Goal: Task Accomplishment & Management: Use online tool/utility

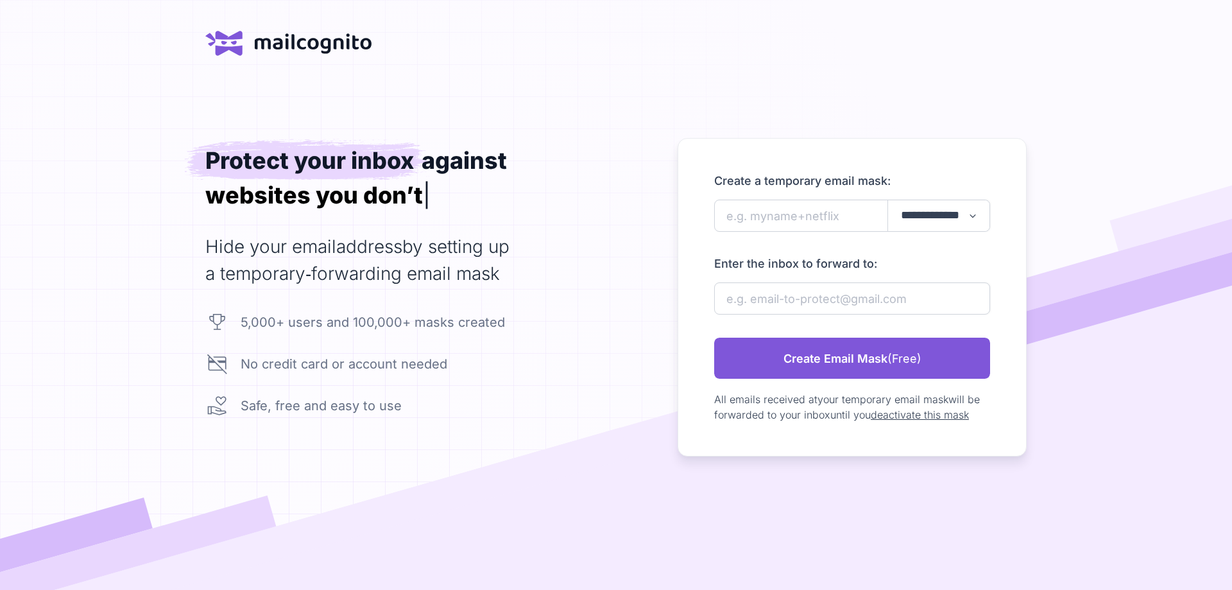
drag, startPoint x: 946, startPoint y: 229, endPoint x: 918, endPoint y: 232, distance: 27.8
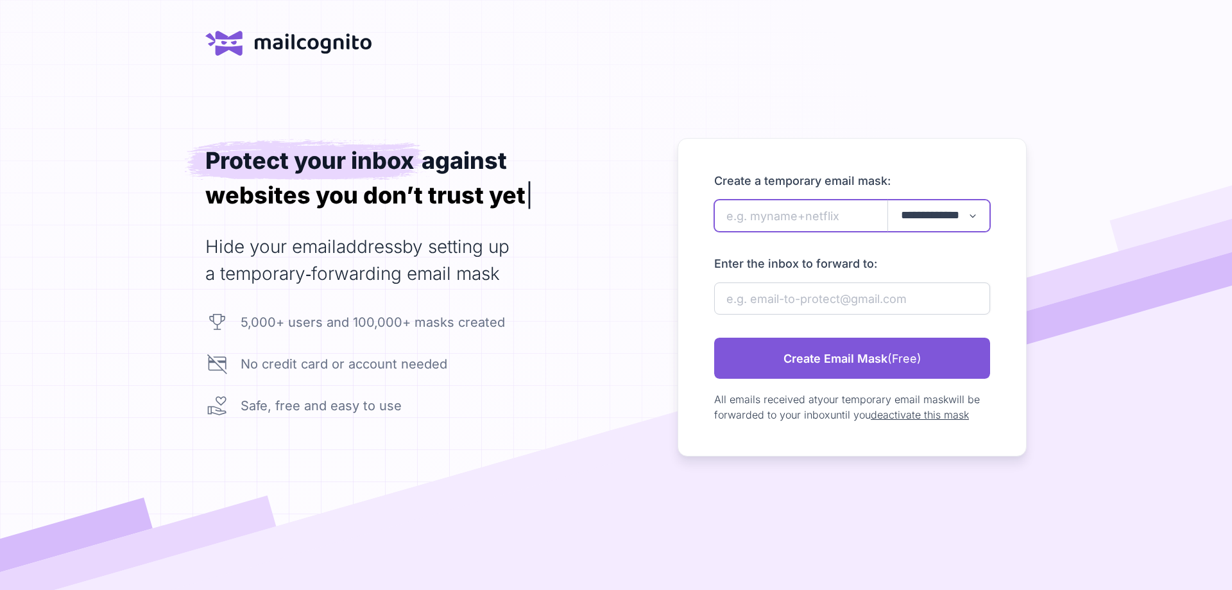
click at [800, 222] on input "newAlias" at bounding box center [852, 216] width 276 height 32
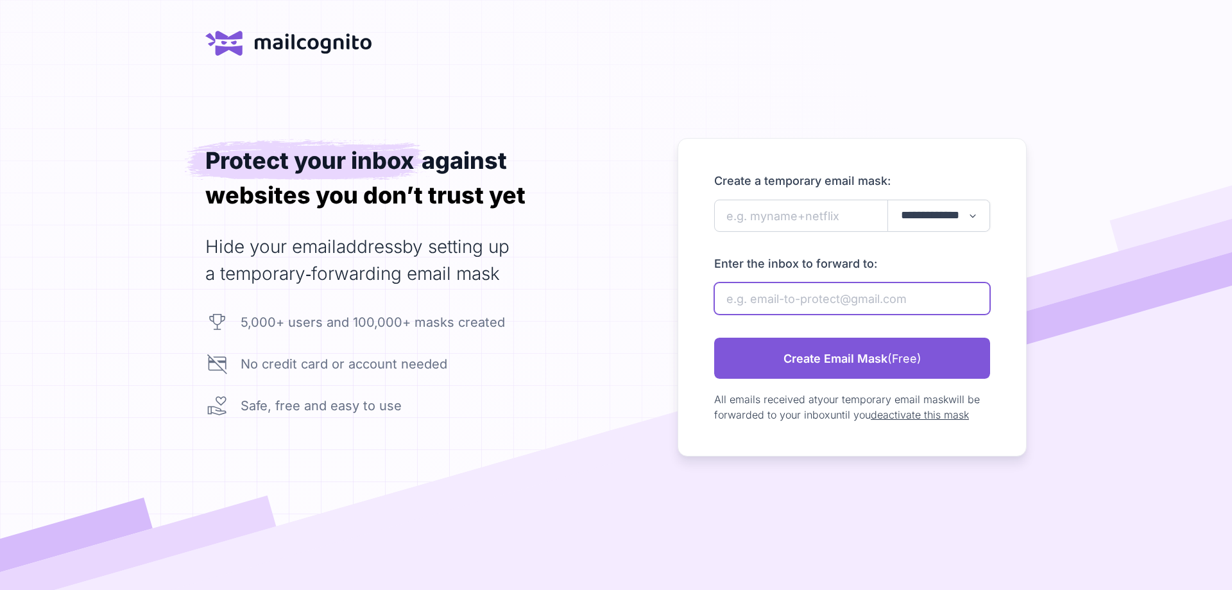
click at [814, 298] on input "newAlias" at bounding box center [852, 298] width 276 height 32
type input "mikhail.labar@proton.me"
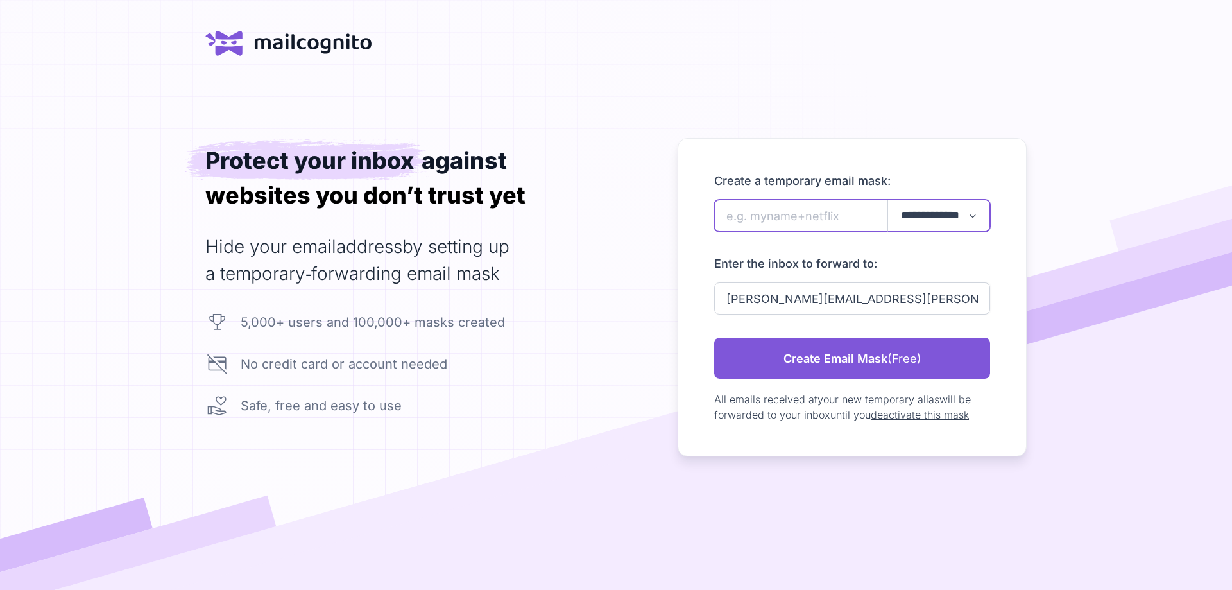
click at [786, 213] on input "newAlias" at bounding box center [852, 216] width 276 height 32
type input "basmatibs"
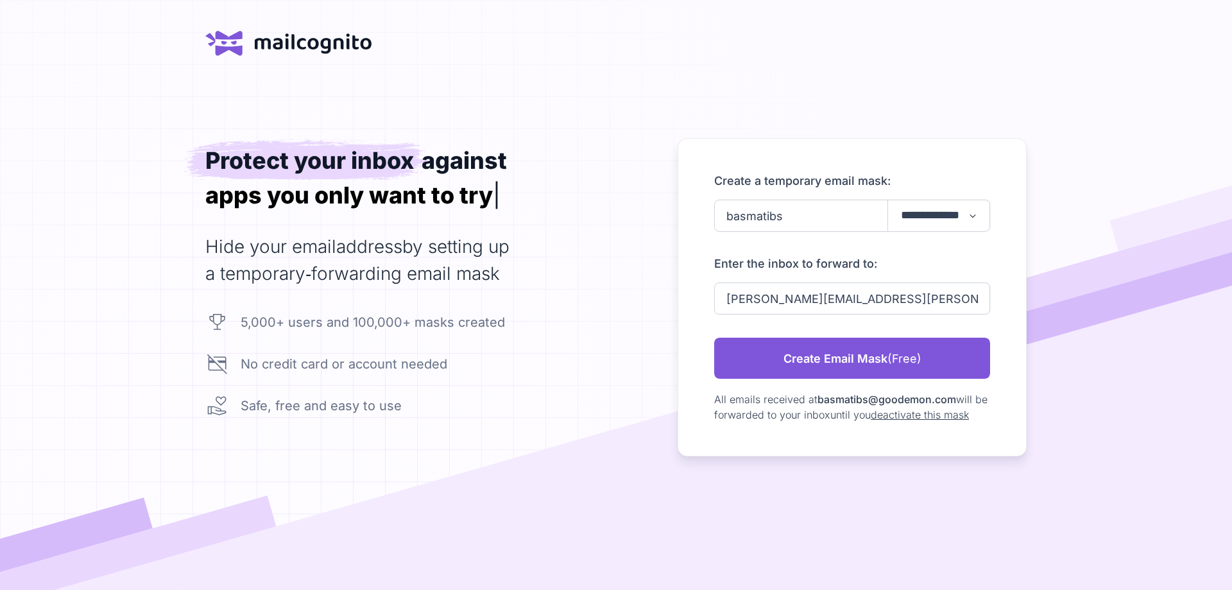
click at [893, 249] on div "newAlias" at bounding box center [852, 243] width 276 height 23
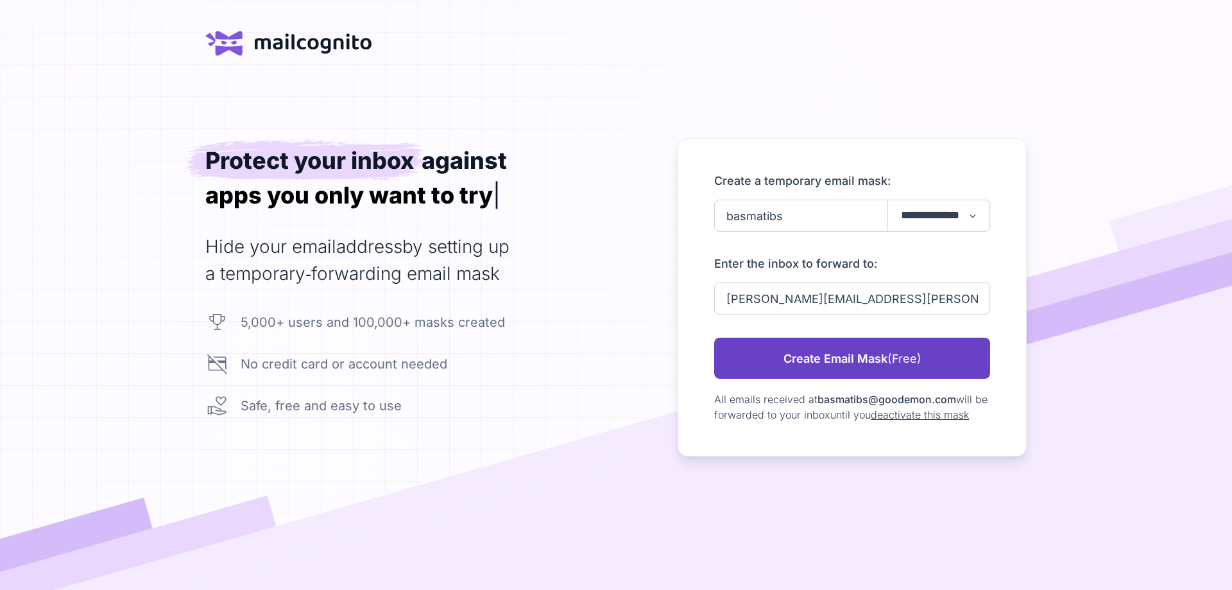
click at [872, 352] on link "Create Email Mask (Free)" at bounding box center [852, 358] width 276 height 41
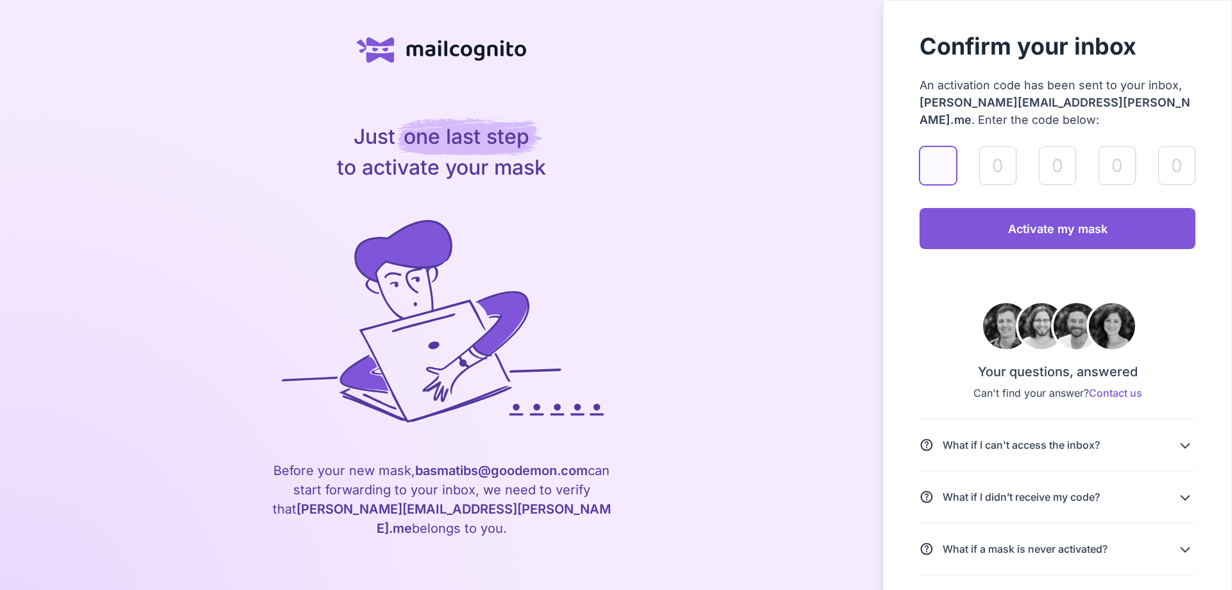
click at [946, 162] on input "validateAlias" at bounding box center [938, 165] width 37 height 39
type input "9"
type input "2"
type input "5"
type input "9"
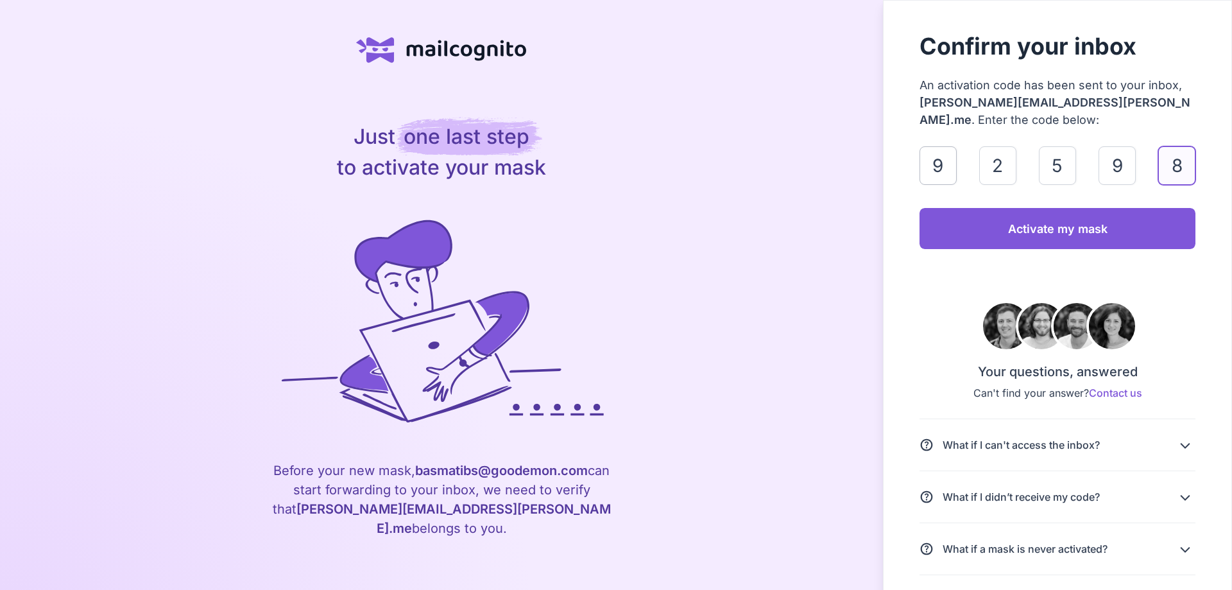
type input "8"
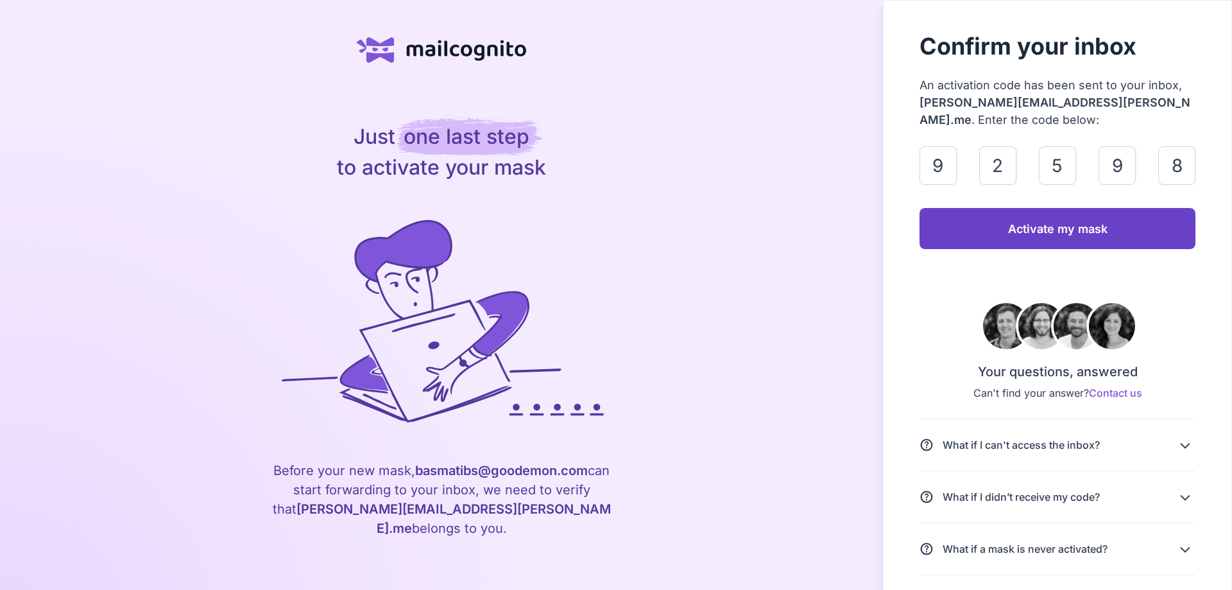
click at [1103, 225] on link "Activate my mask" at bounding box center [1058, 228] width 276 height 41
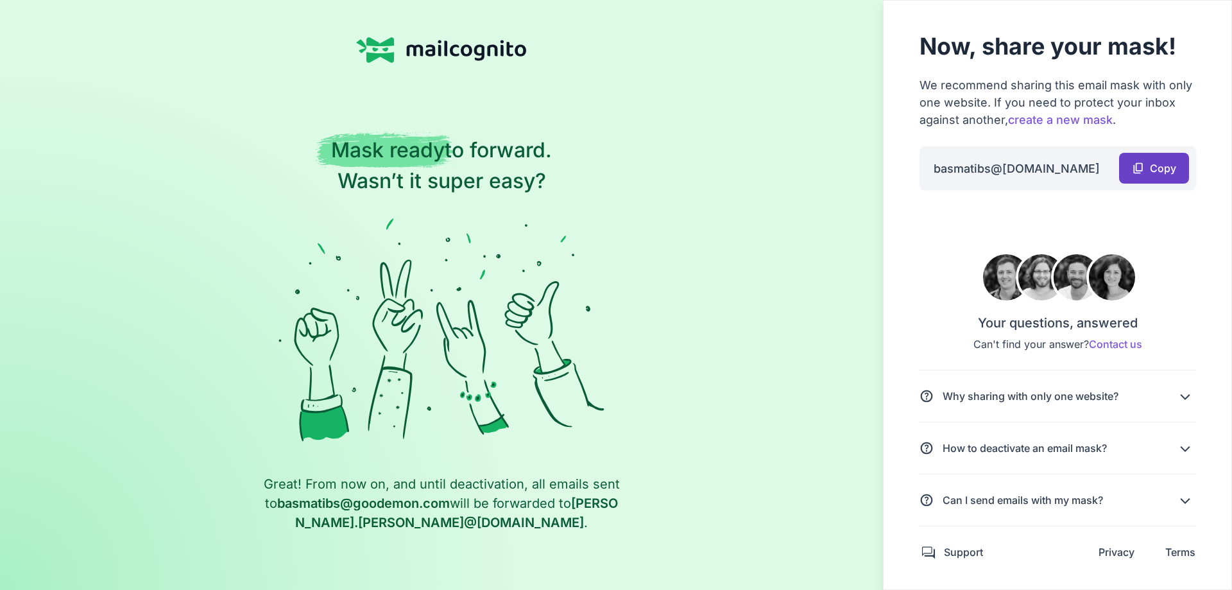
click at [1125, 169] on link "content_copy Copy" at bounding box center [1155, 168] width 70 height 31
